Goal: Task Accomplishment & Management: Manage account settings

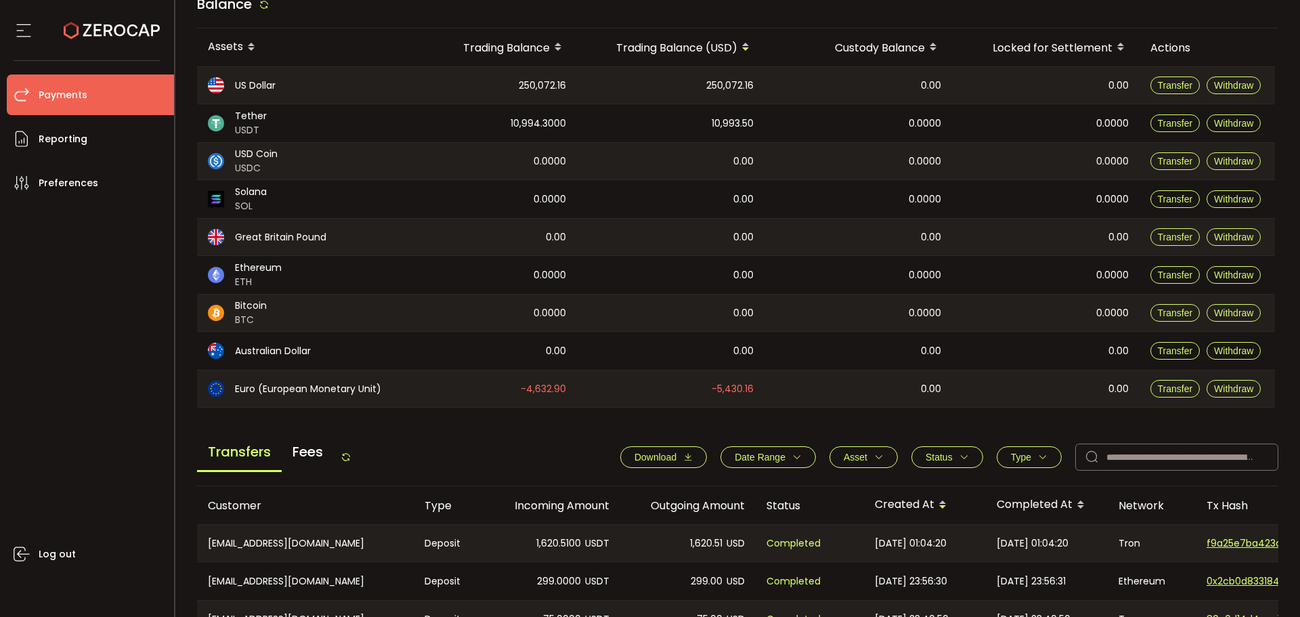
scroll to position [406, 0]
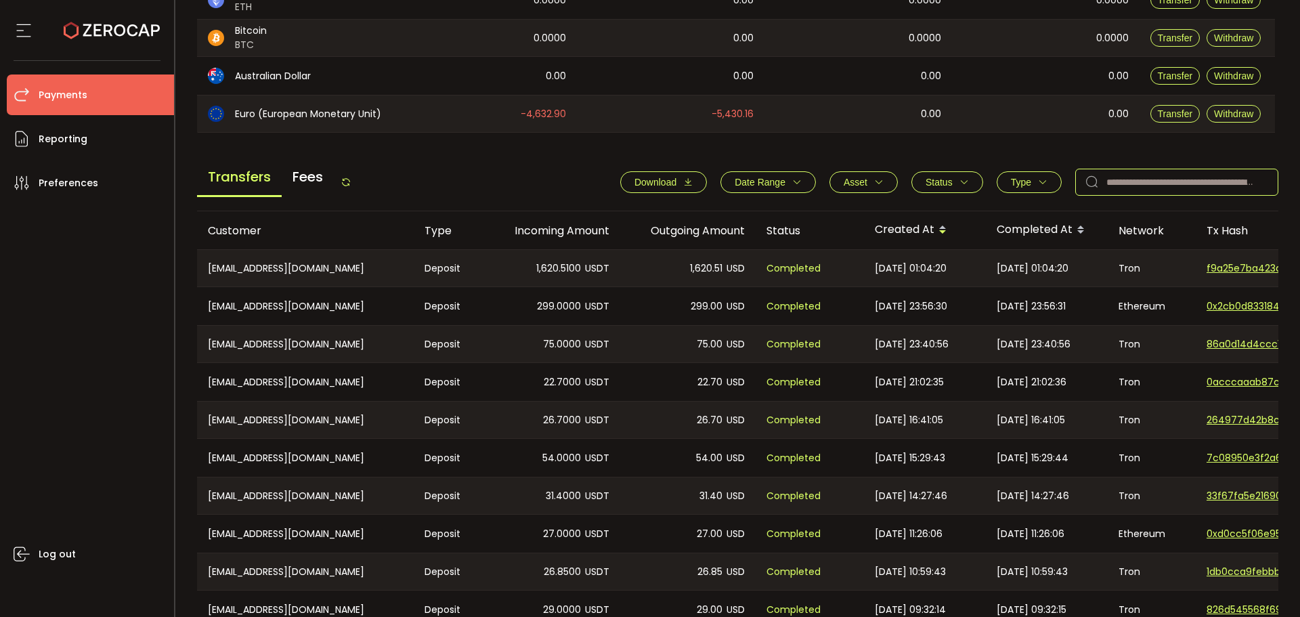
click at [1181, 190] on input "text" at bounding box center [1177, 182] width 203 height 27
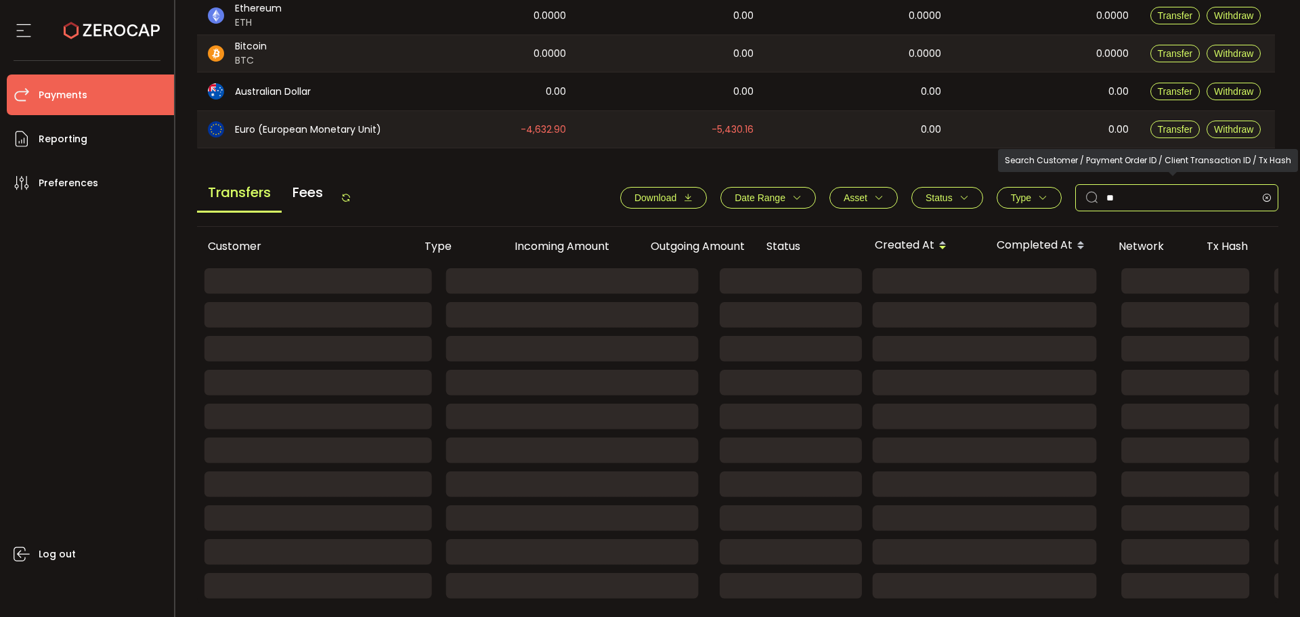
type input "*"
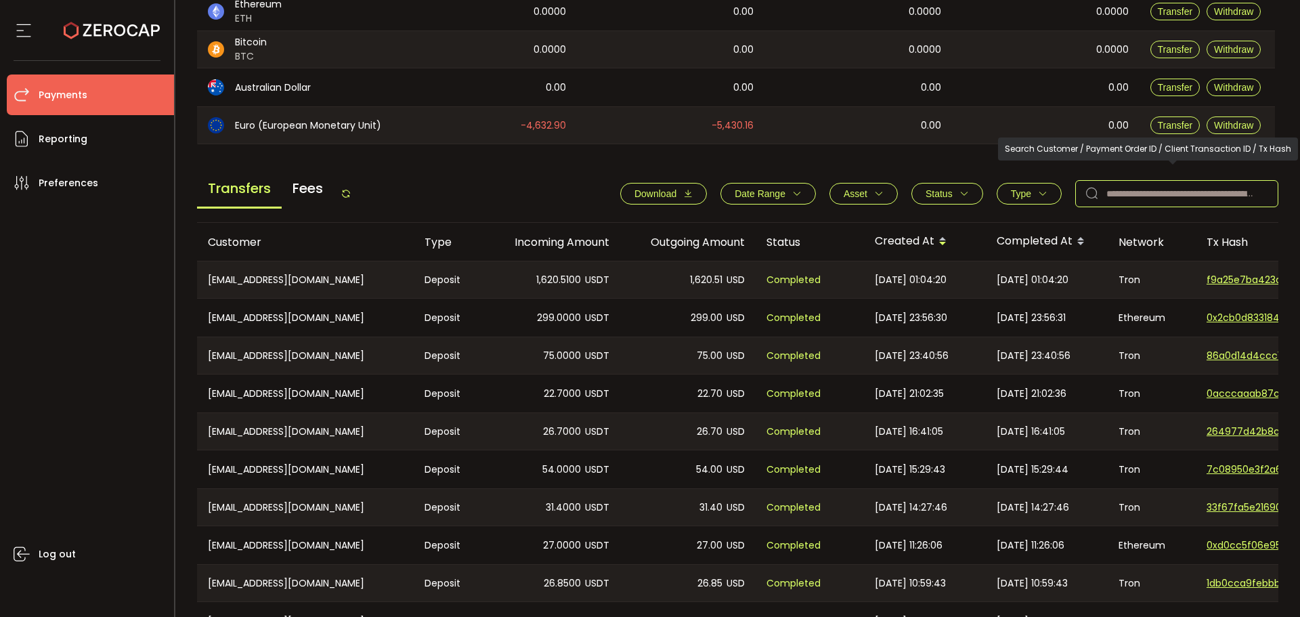
scroll to position [406, 0]
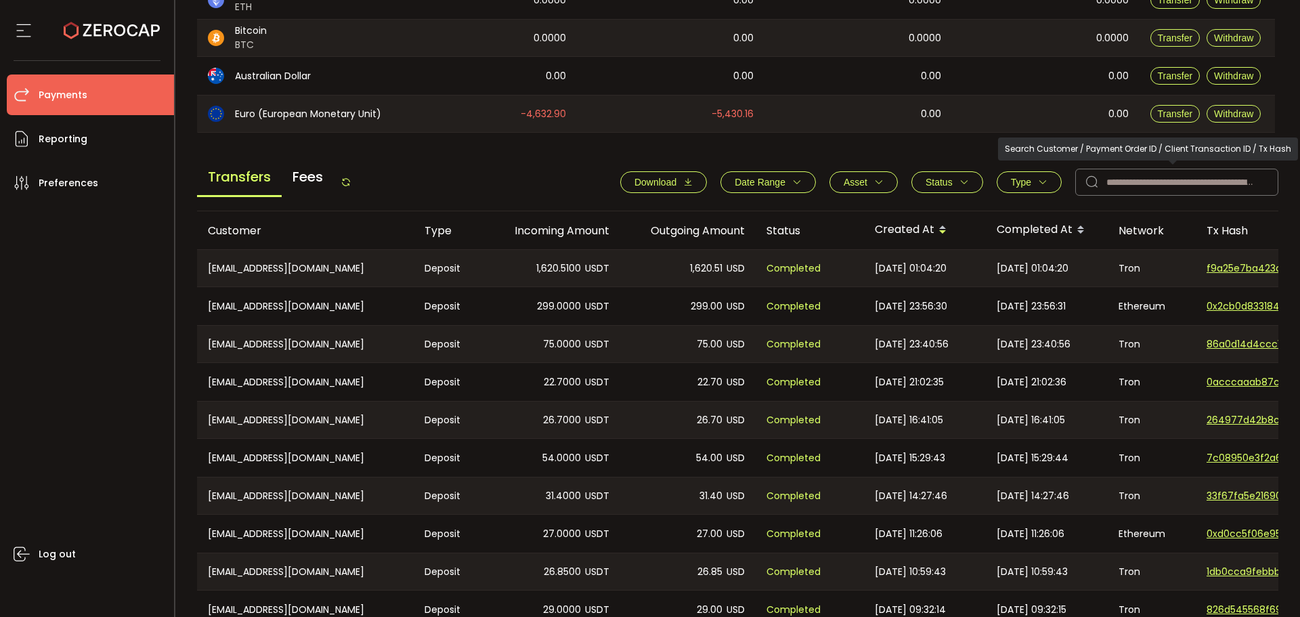
click at [1022, 201] on div "Transfers Fees Download Date Range - Asset BTC ETH EUR GBP USD USDC USDT Clear …" at bounding box center [738, 185] width 1082 height 51
click at [1029, 188] on button "Type" at bounding box center [1029, 182] width 65 height 22
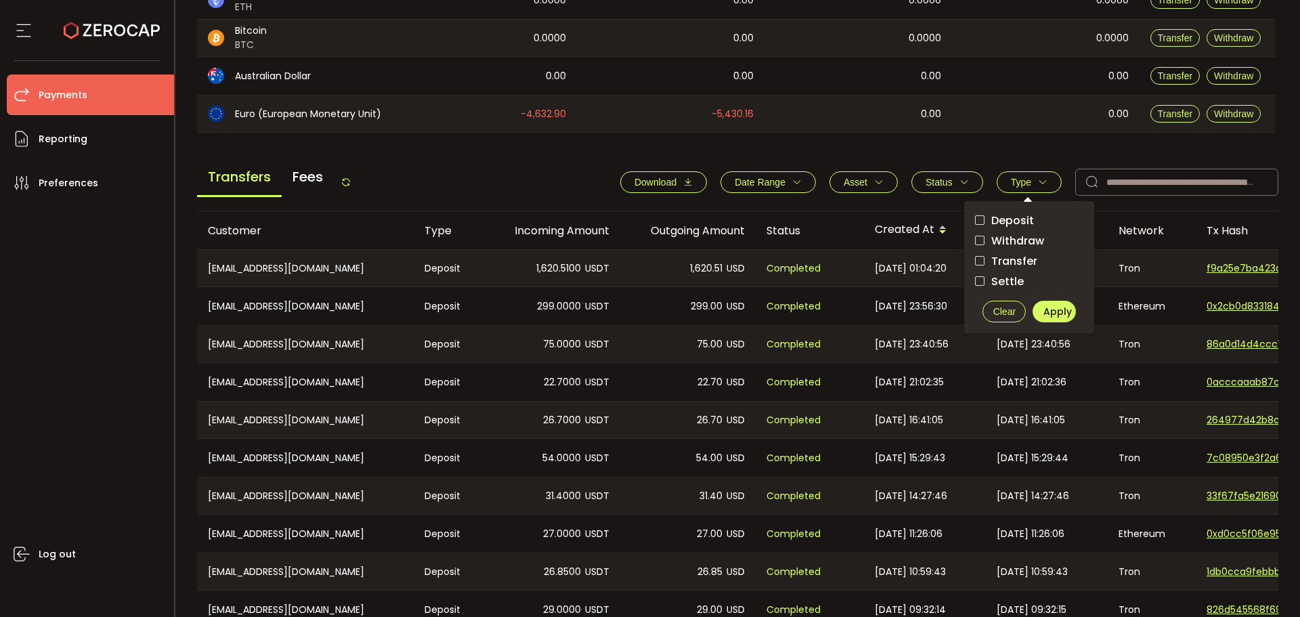
click at [1025, 237] on span "Withdraw" at bounding box center [1015, 240] width 60 height 13
click at [1057, 311] on span "Apply" at bounding box center [1058, 312] width 28 height 14
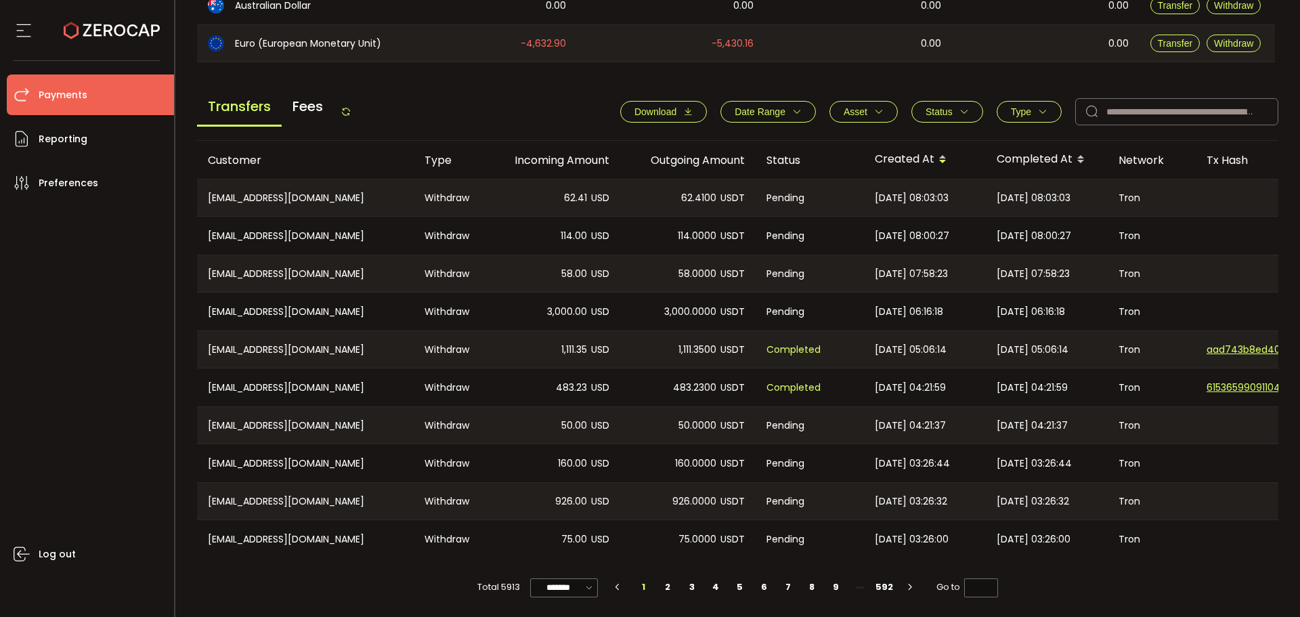
scroll to position [481, 0]
click at [553, 581] on input "*******" at bounding box center [564, 587] width 68 height 19
click at [561, 557] on span "100/page" at bounding box center [564, 554] width 44 height 14
type input "********"
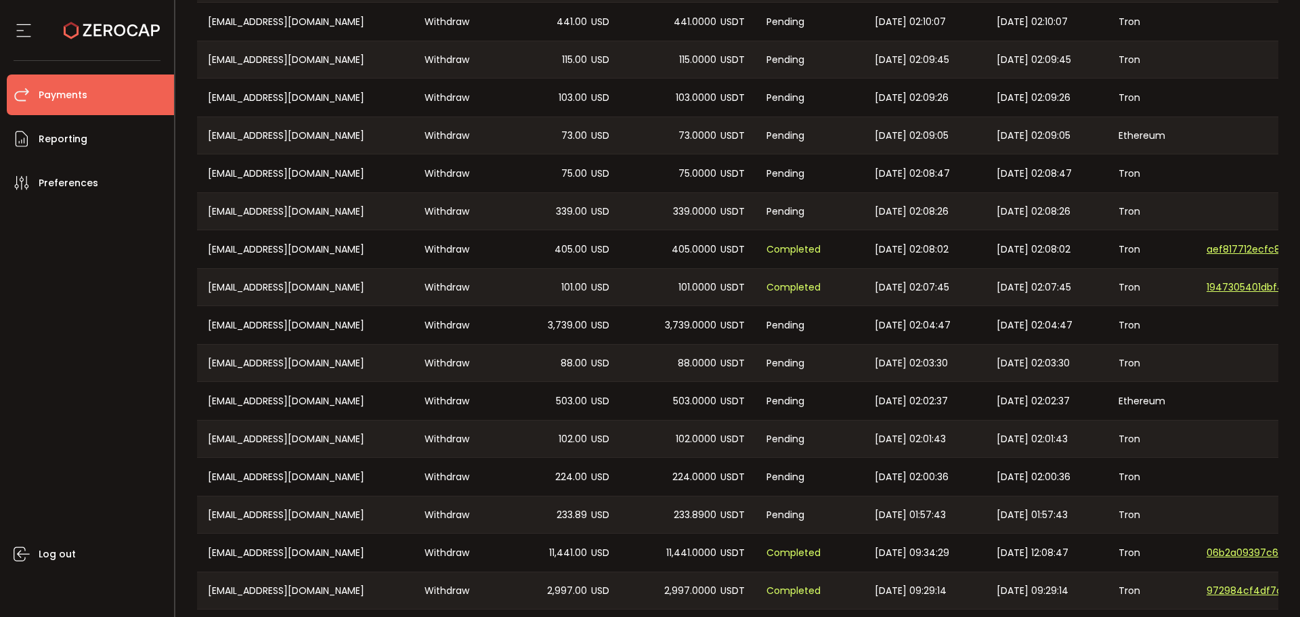
scroll to position [943, 0]
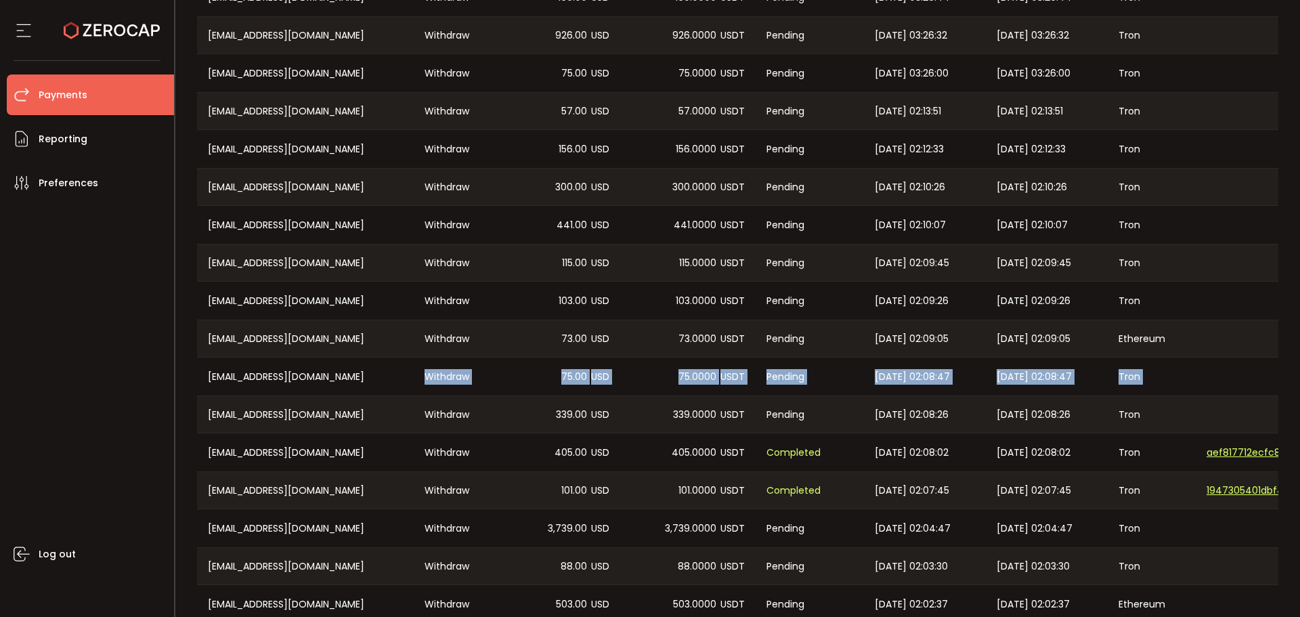
drag, startPoint x: 428, startPoint y: 376, endPoint x: 1244, endPoint y: 366, distance: 816.2
click at [1244, 366] on tr "[EMAIL_ADDRESS][DOMAIN_NAME] Withdraw 75.00 USD 75.0000 USDT Pending [DATE] 02:…" at bounding box center [910, 377] width 1426 height 38
click at [1244, 366] on div at bounding box center [1263, 377] width 135 height 38
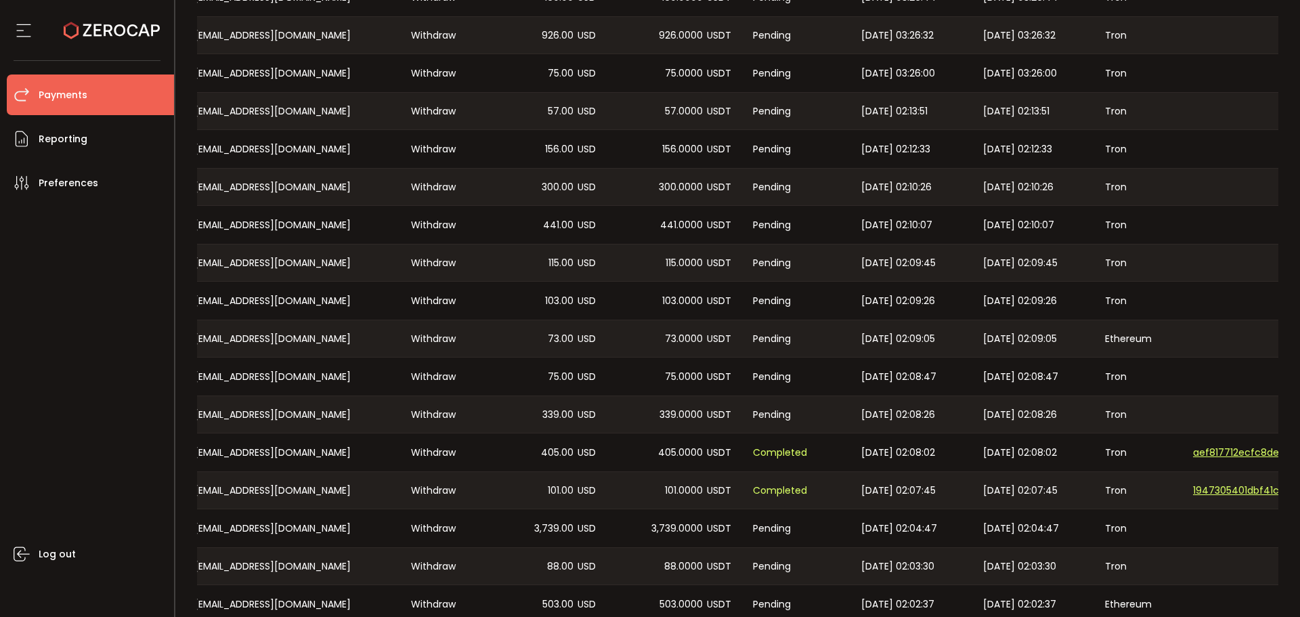
scroll to position [0, 0]
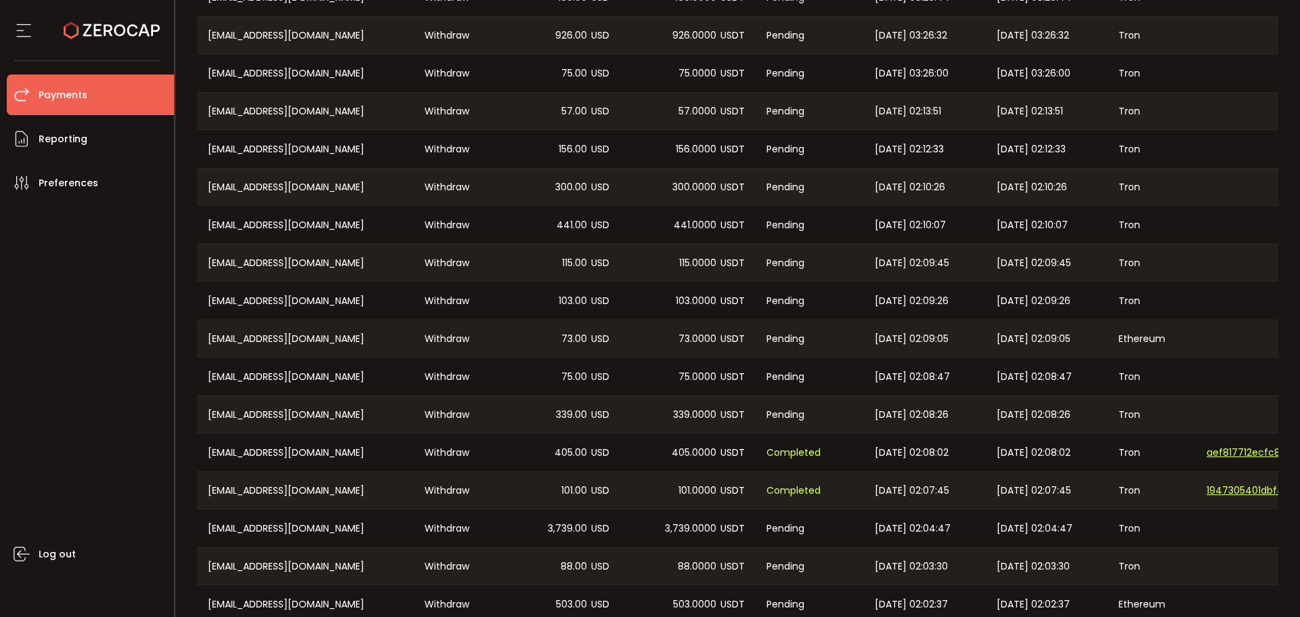
click at [98, 369] on div "Log out" at bounding box center [90, 405] width 167 height 404
